Goal: Obtain resource: Obtain resource

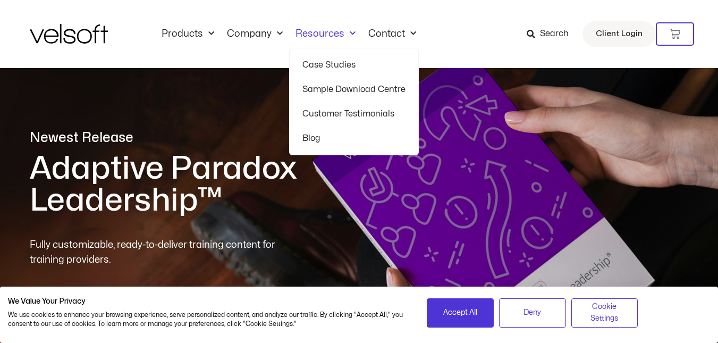
click at [313, 33] on link "Resources" at bounding box center [325, 34] width 73 height 12
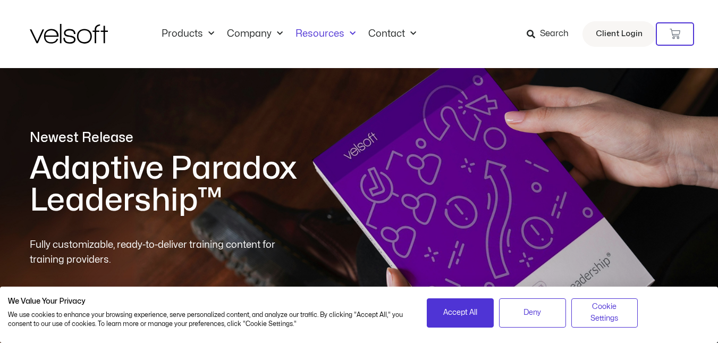
click at [312, 32] on link "Resources" at bounding box center [325, 34] width 73 height 12
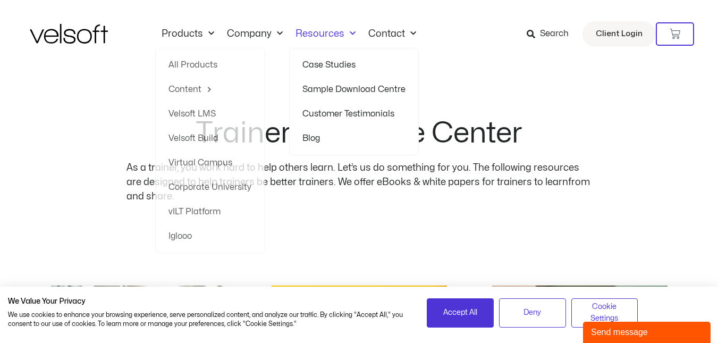
click at [315, 33] on link "Resources" at bounding box center [325, 34] width 73 height 12
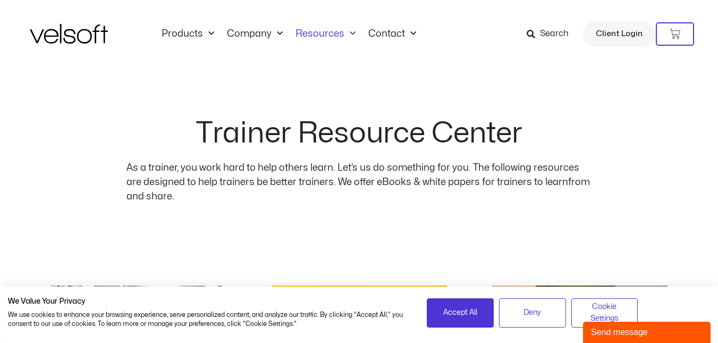
click at [315, 33] on link "Resources" at bounding box center [325, 34] width 73 height 12
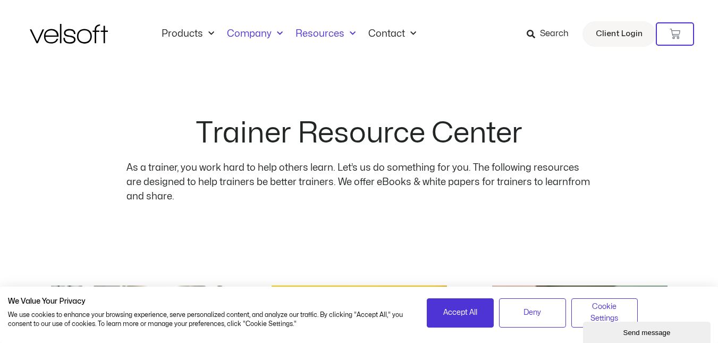
click at [247, 32] on link "Company" at bounding box center [255, 34] width 69 height 12
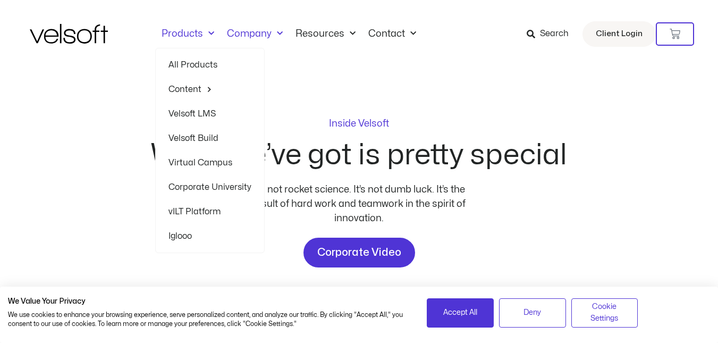
click at [186, 34] on link "Products" at bounding box center [187, 34] width 65 height 12
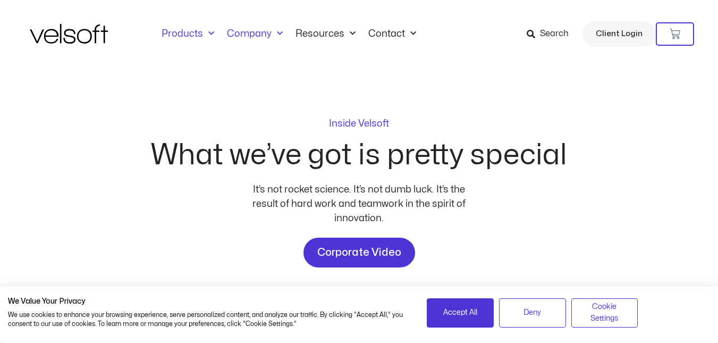
click at [186, 34] on link "Products" at bounding box center [187, 34] width 65 height 12
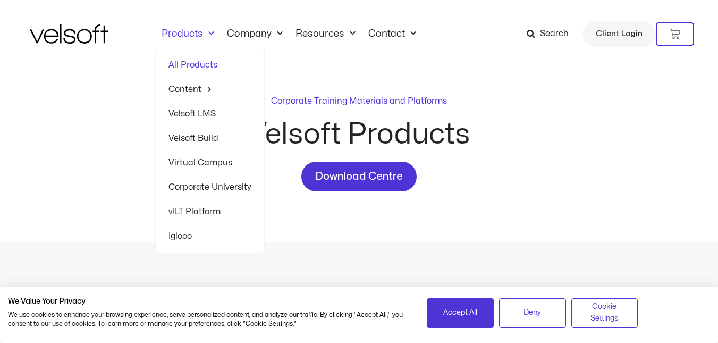
click at [185, 34] on link "Products" at bounding box center [187, 34] width 65 height 12
click at [182, 63] on link "All Products" at bounding box center [210, 65] width 83 height 24
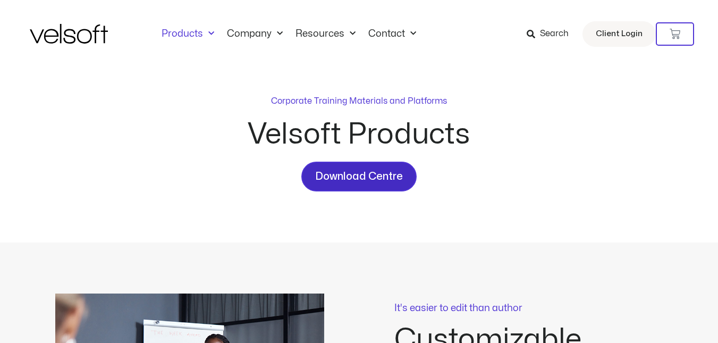
click at [346, 169] on span "Download Centre" at bounding box center [359, 176] width 88 height 17
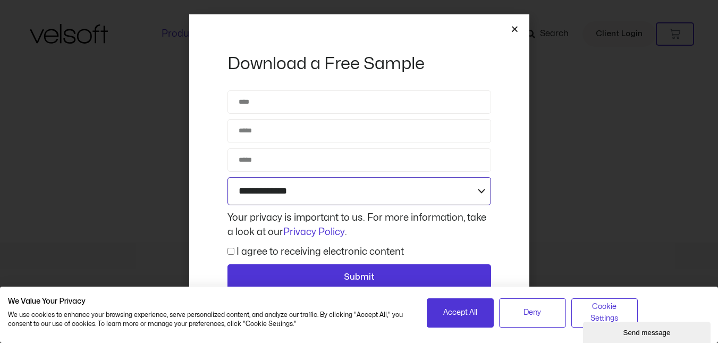
click at [288, 195] on select "**********" at bounding box center [360, 191] width 264 height 28
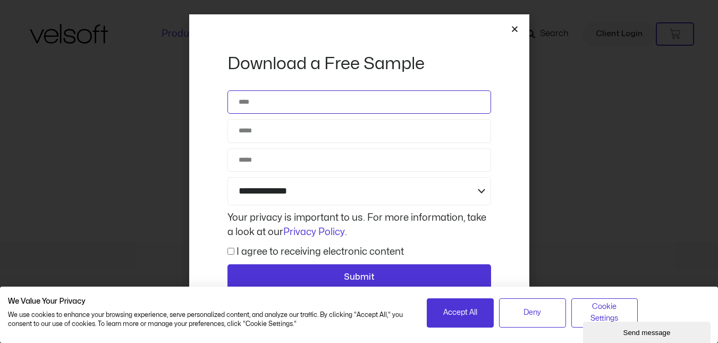
click at [444, 110] on input "Name" at bounding box center [360, 101] width 264 height 23
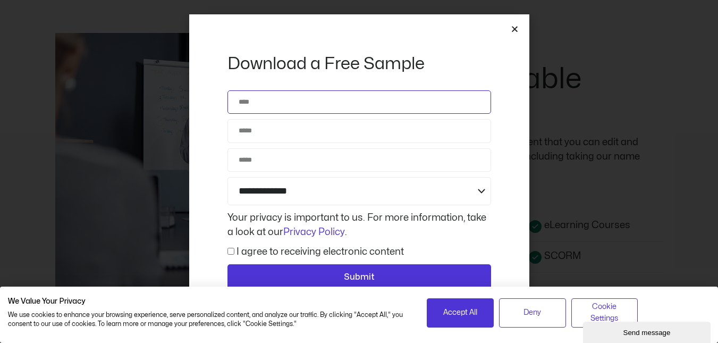
scroll to position [266, 0]
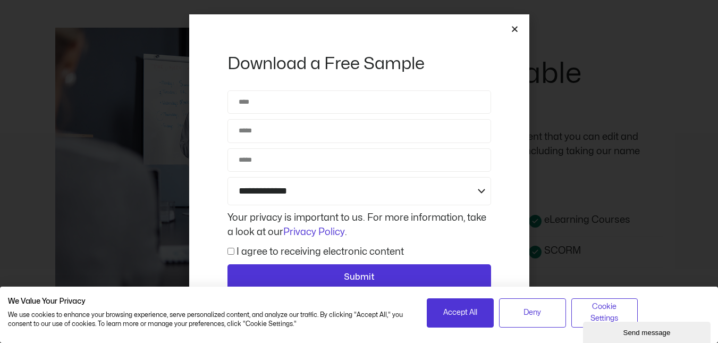
click at [515, 28] on icon "Close" at bounding box center [515, 29] width 8 height 8
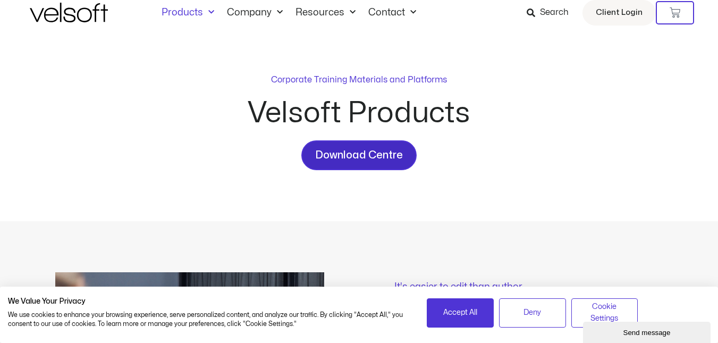
scroll to position [5, 0]
